Goal: Find specific page/section: Find specific page/section

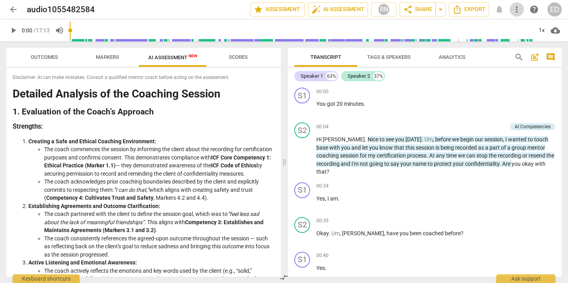
click at [517, 11] on span "more_vert" at bounding box center [516, 9] width 9 height 9
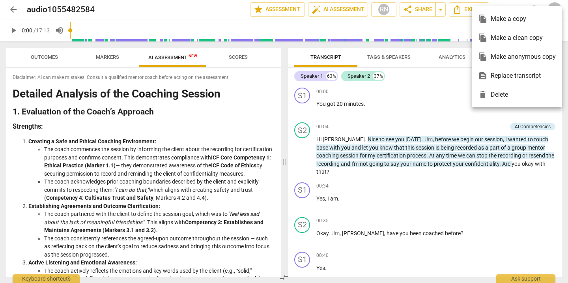
click at [506, 5] on div at bounding box center [284, 141] width 568 height 283
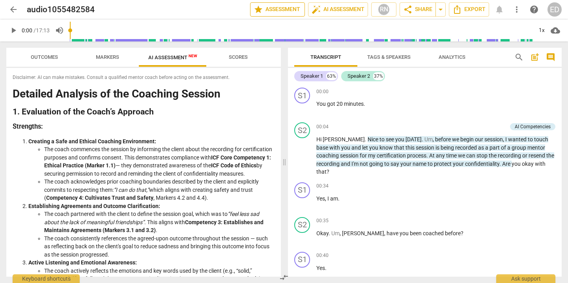
click at [291, 9] on span "star Assessment" at bounding box center [278, 9] width 48 height 9
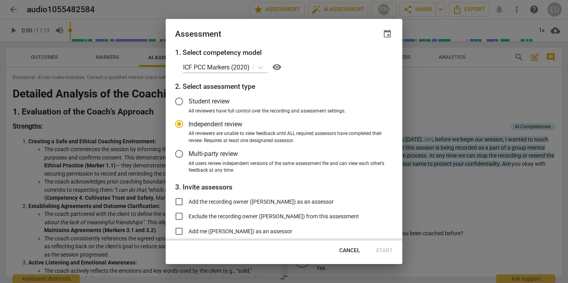
click at [349, 247] on span "Cancel" at bounding box center [349, 250] width 21 height 8
radio input "false"
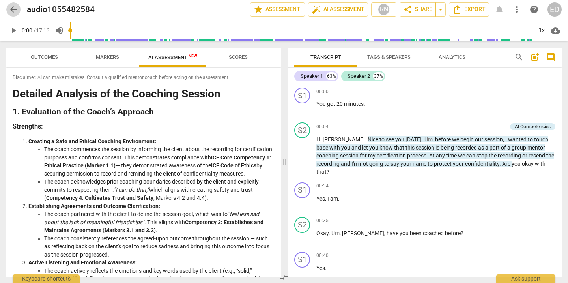
click at [11, 7] on span "arrow_back" at bounding box center [13, 9] width 9 height 9
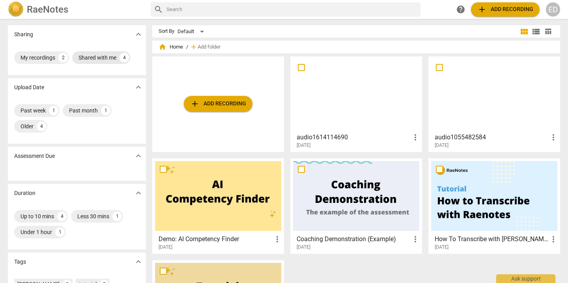
click at [96, 57] on div "Shared with me" at bounding box center [97, 58] width 38 height 8
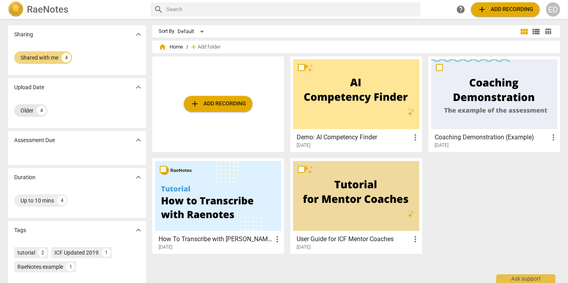
click at [37, 111] on div "4" at bounding box center [41, 110] width 9 height 9
click at [15, 9] on img at bounding box center [16, 10] width 16 height 16
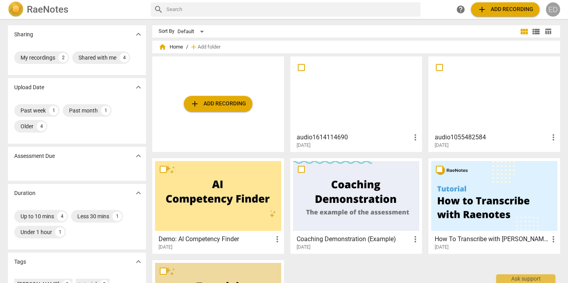
click at [551, 7] on div "ED" at bounding box center [553, 9] width 14 height 14
